Goal: Navigation & Orientation: Find specific page/section

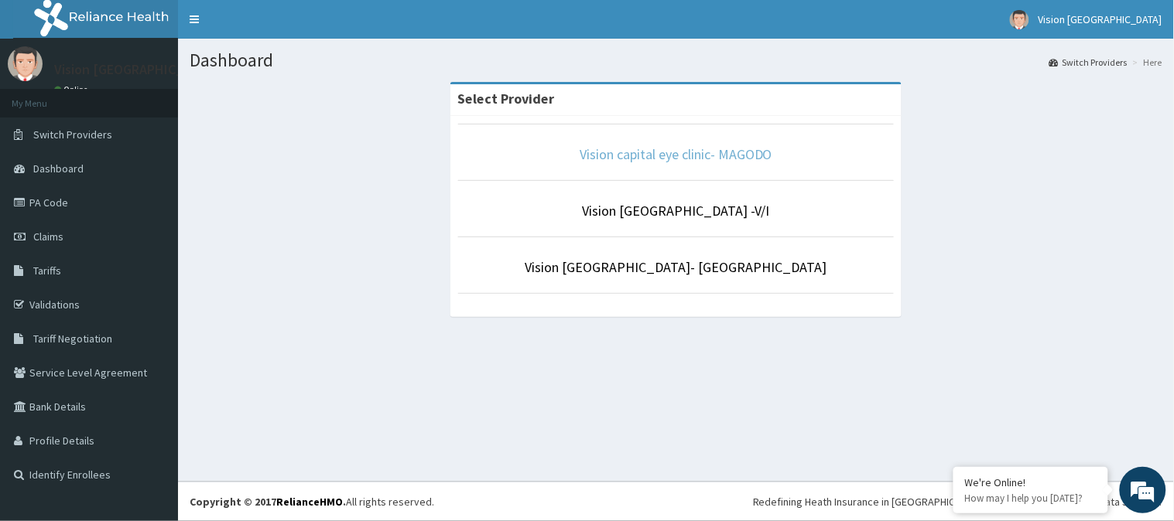
click at [722, 152] on link "Vision capital eye clinic- MAGODO" at bounding box center [676, 154] width 193 height 18
click at [638, 149] on link "Vision capital eye clinic- MAGODO" at bounding box center [676, 154] width 193 height 18
